Goal: Information Seeking & Learning: Check status

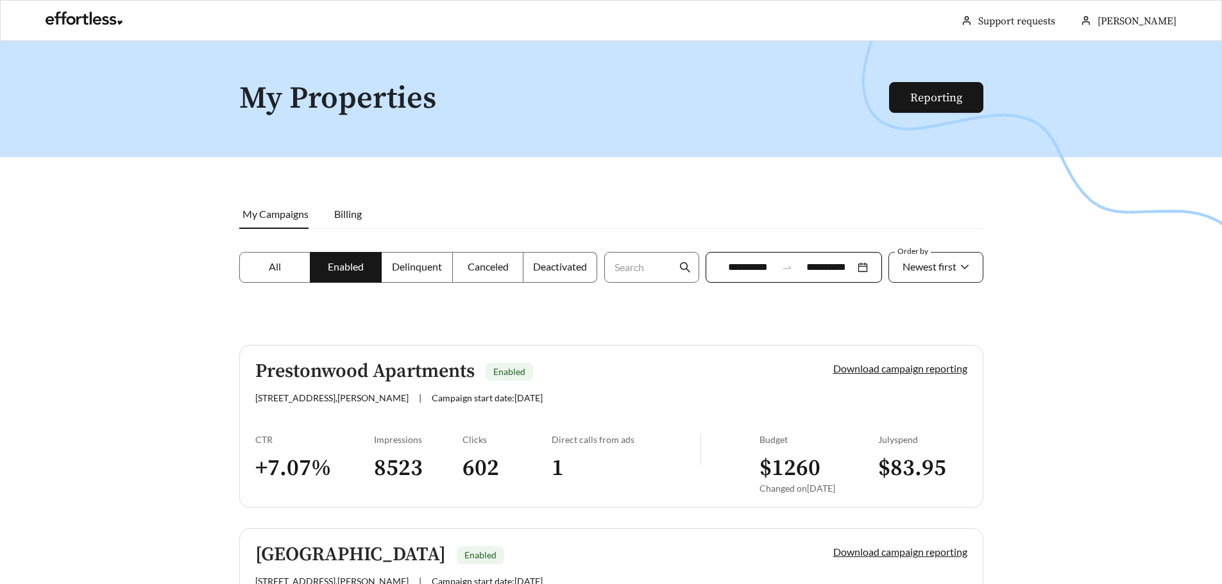
click at [961, 257] on span "Newest first" at bounding box center [936, 268] width 67 height 30
drag, startPoint x: 805, startPoint y: 323, endPoint x: 610, endPoint y: 320, distance: 195.0
click at [804, 323] on div at bounding box center [611, 333] width 1222 height 584
click at [950, 271] on span "Newest first" at bounding box center [930, 266] width 54 height 12
click at [827, 324] on div at bounding box center [611, 333] width 1222 height 584
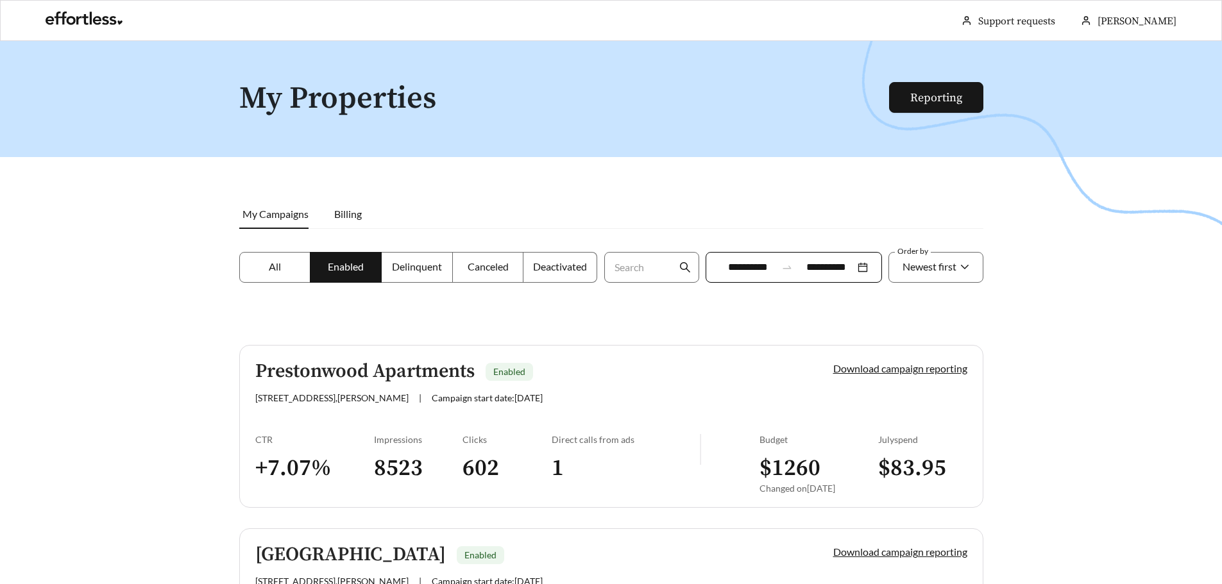
click at [279, 277] on label "All" at bounding box center [275, 267] width 72 height 31
click at [430, 256] on label "Delinquent" at bounding box center [417, 267] width 71 height 31
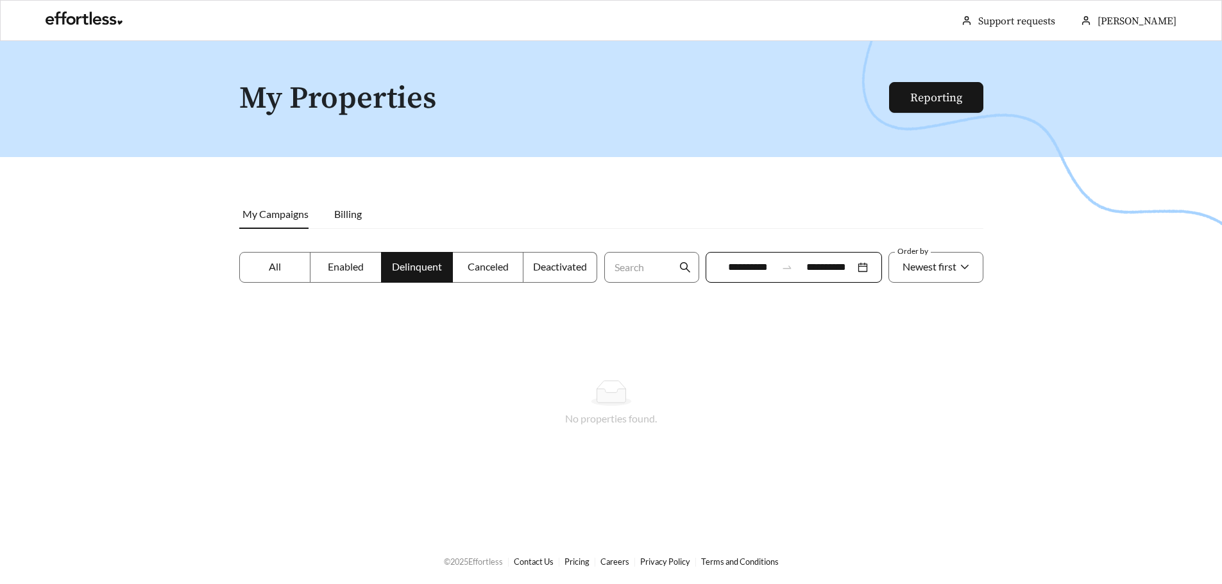
click at [519, 264] on label "Canceled" at bounding box center [488, 267] width 71 height 31
click at [547, 261] on span "Deactivated" at bounding box center [560, 266] width 54 height 12
click at [302, 276] on label "All" at bounding box center [275, 267] width 72 height 31
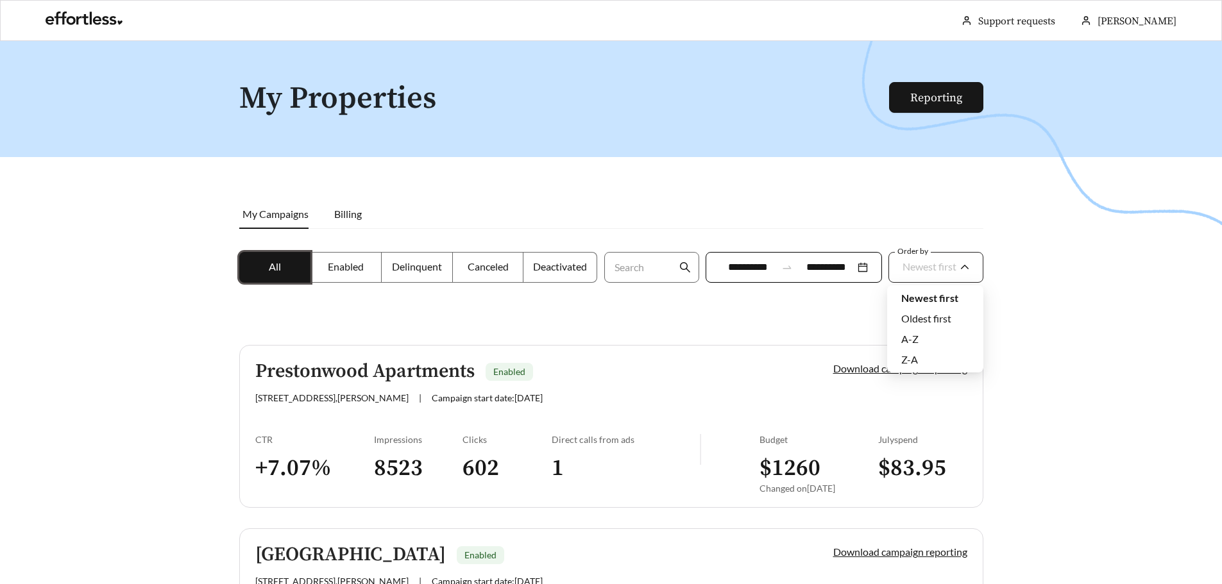
click at [924, 271] on span "Newest first" at bounding box center [930, 266] width 54 height 12
click at [716, 323] on div at bounding box center [611, 333] width 1222 height 584
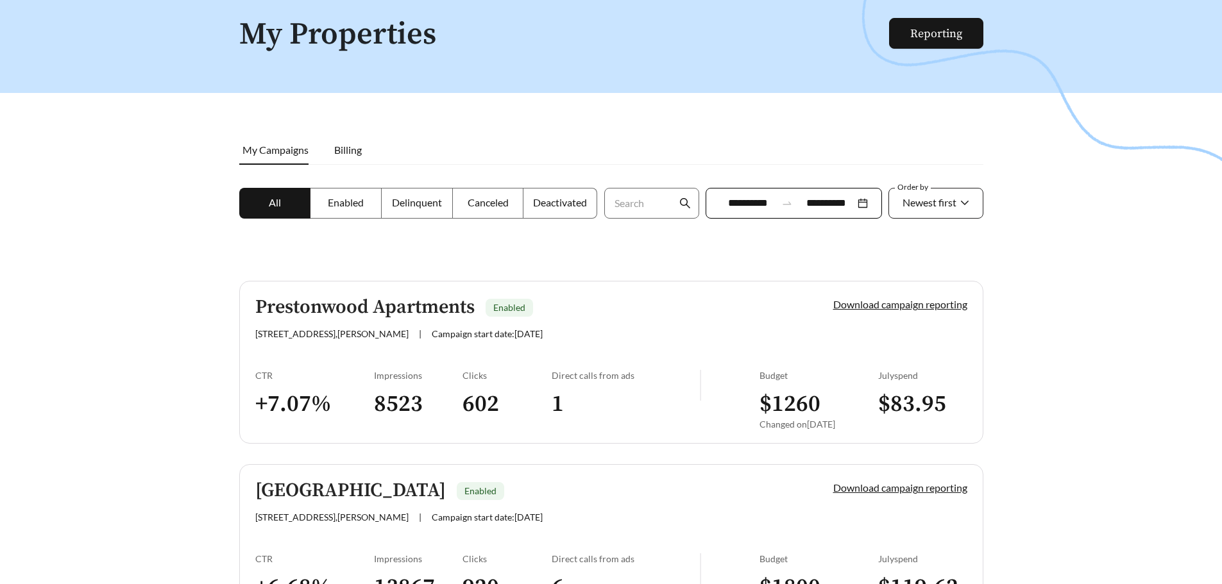
click at [903, 210] on div "Newest first" at bounding box center [930, 202] width 54 height 27
click at [908, 257] on span "Oldest first" at bounding box center [926, 254] width 50 height 12
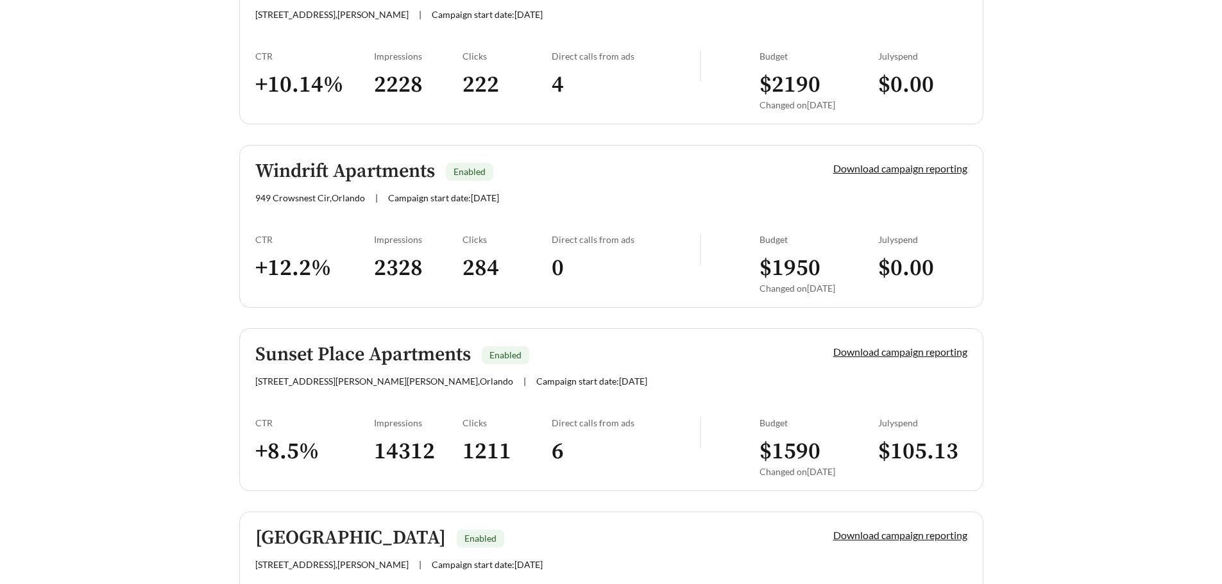
scroll to position [3109, 0]
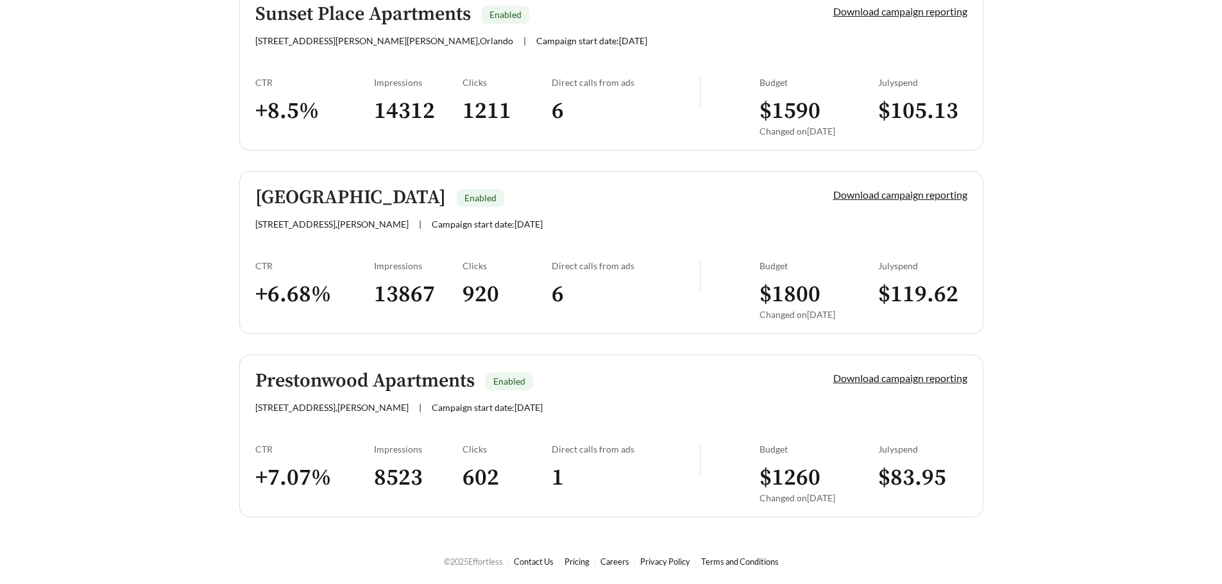
drag, startPoint x: 1042, startPoint y: 226, endPoint x: 1032, endPoint y: 438, distance: 212.5
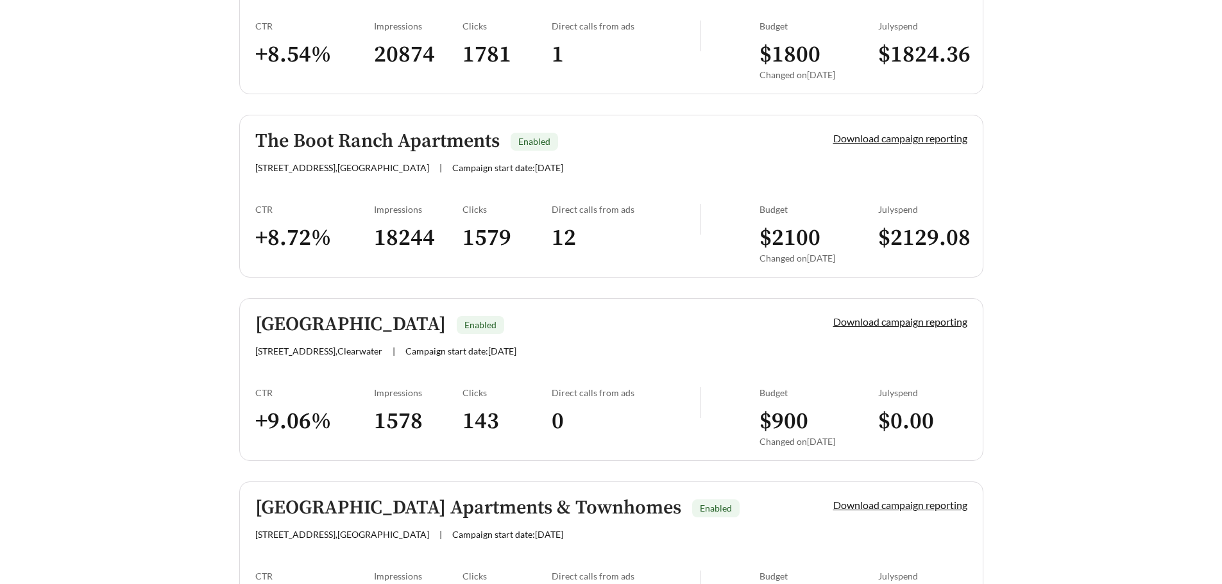
scroll to position [1497, 0]
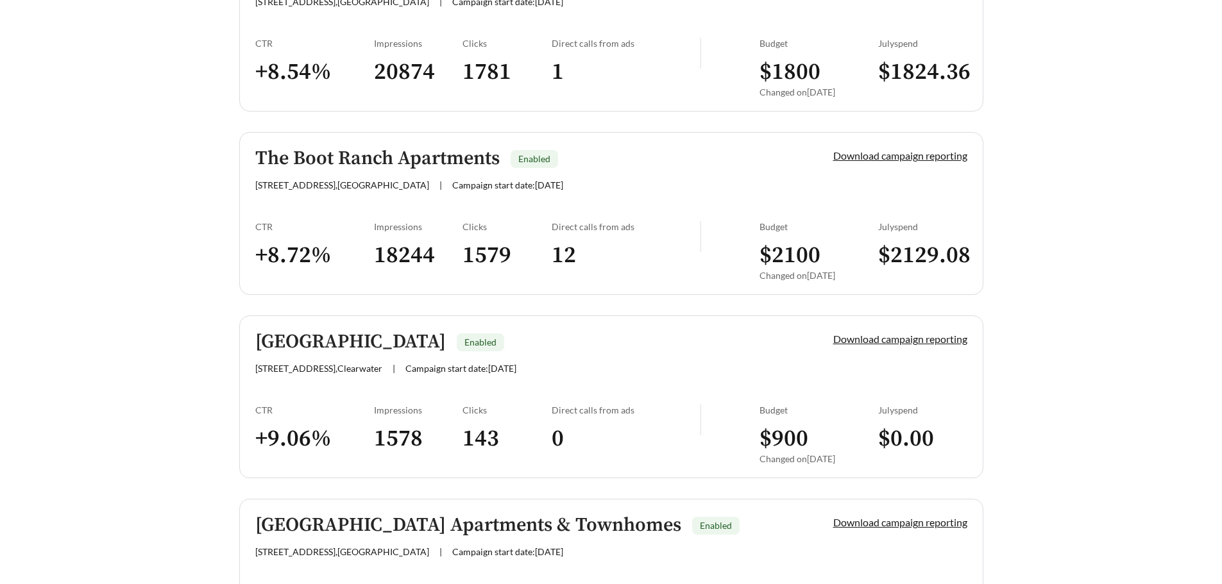
drag, startPoint x: 1031, startPoint y: 428, endPoint x: 1022, endPoint y: 386, distance: 43.3
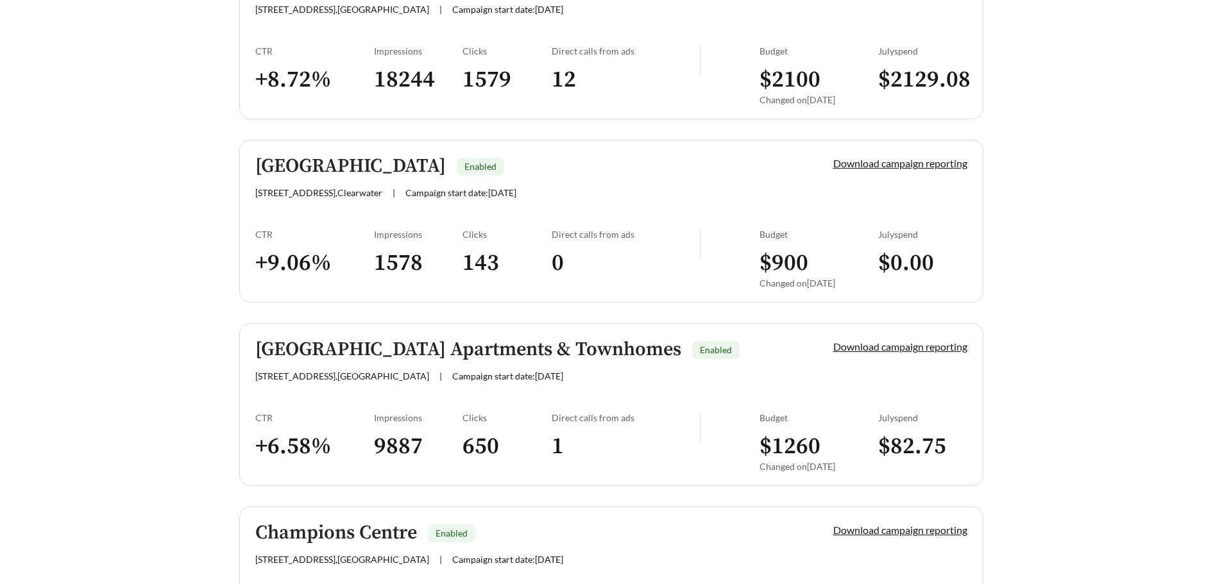
scroll to position [1690, 0]
